Goal: Task Accomplishment & Management: Manage account settings

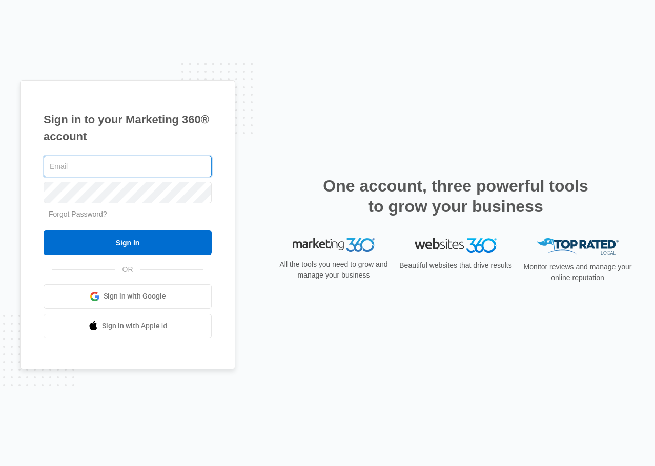
click at [111, 161] on input "text" at bounding box center [128, 167] width 168 height 22
type input "[EMAIL_ADDRESS][DOMAIN_NAME]"
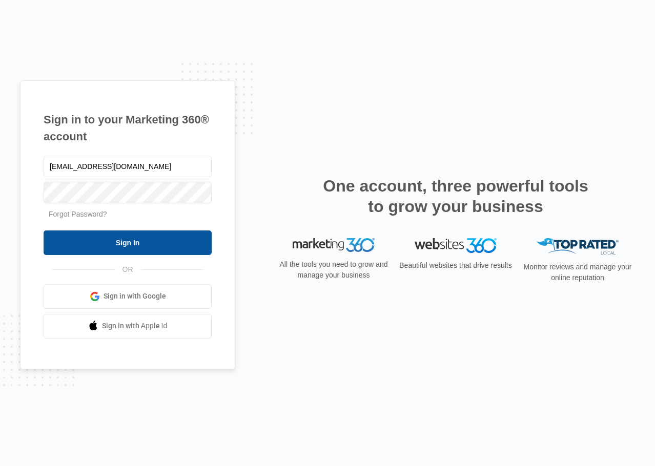
click at [178, 251] on input "Sign In" at bounding box center [128, 243] width 168 height 25
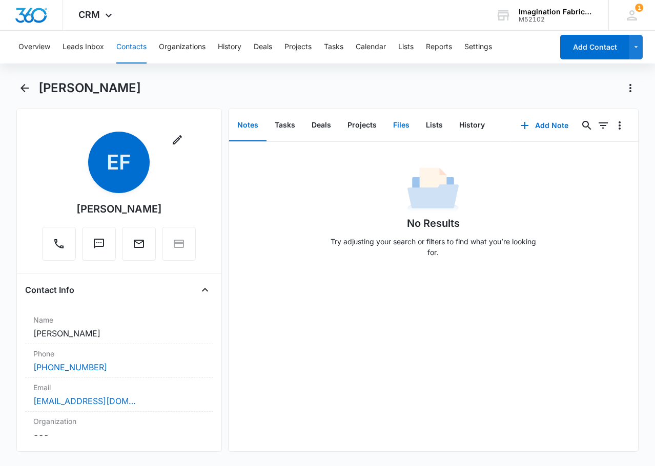
click at [398, 123] on button "Files" at bounding box center [401, 126] width 33 height 32
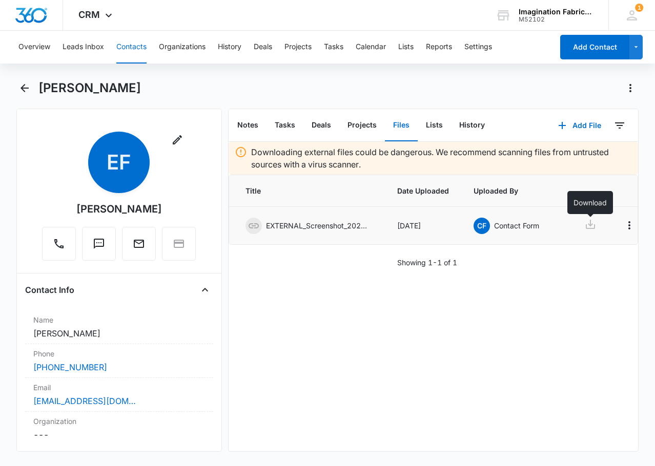
click at [591, 225] on icon at bounding box center [590, 224] width 9 height 9
